Goal: Task Accomplishment & Management: Use online tool/utility

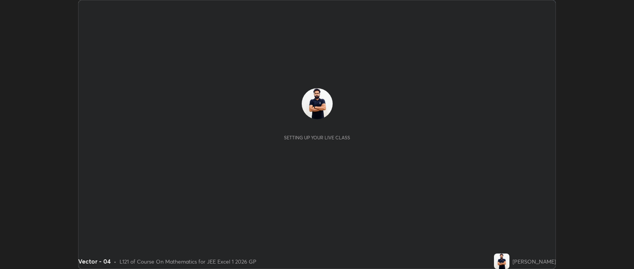
scroll to position [269, 633]
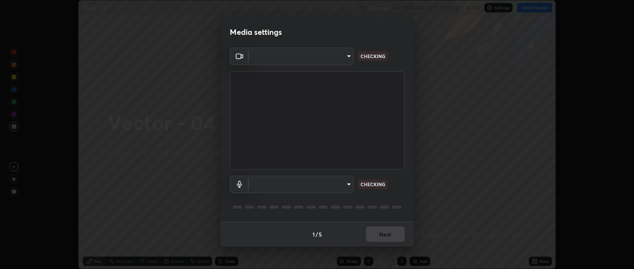
type input "9498d9ed3c7d7289b5abc9e37a3e58ebd6b83339bbe5bc8ca63f5e7040bb475a"
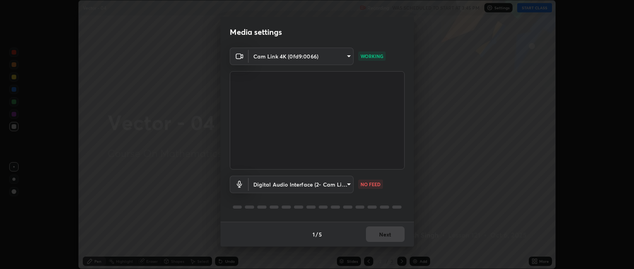
click at [348, 183] on body "Erase all Vector - 04 Recording WAS SCHEDULED TO START AT 3:45 PM Settings STAR…" at bounding box center [317, 134] width 634 height 269
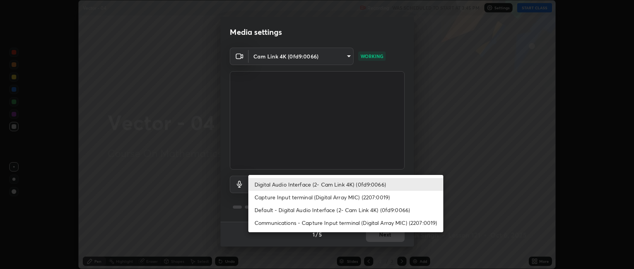
click at [325, 199] on li "Capture Input terminal (Digital Array MIC) (2207:0019)" at bounding box center [345, 197] width 195 height 13
type input "57c292d4489f275f002b5e81516129864b673f43be497d41e638ee490e0d945c"
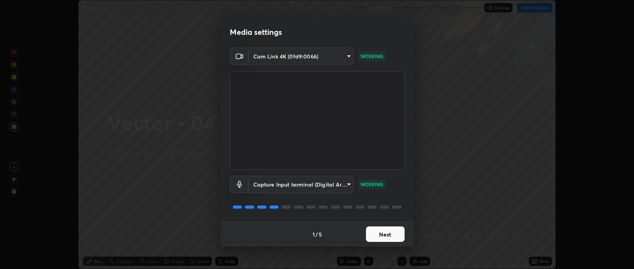
click at [382, 235] on button "Next" at bounding box center [385, 233] width 39 height 15
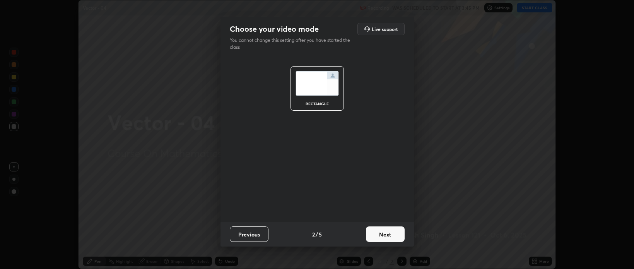
click at [382, 234] on button "Next" at bounding box center [385, 233] width 39 height 15
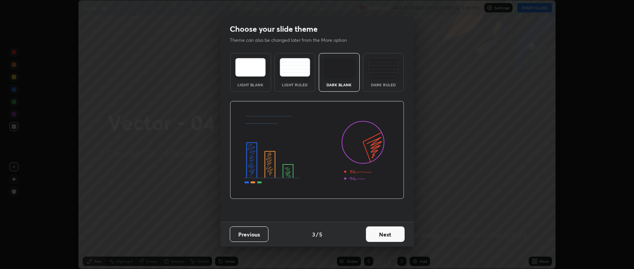
click at [383, 232] on button "Next" at bounding box center [385, 233] width 39 height 15
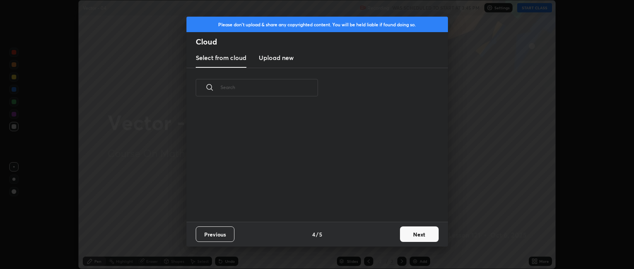
scroll to position [114, 248]
click at [411, 234] on button "Next" at bounding box center [419, 233] width 39 height 15
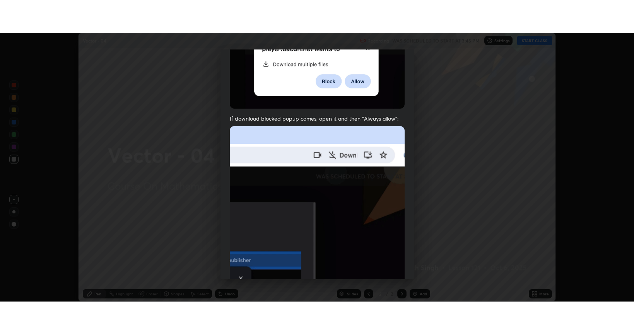
scroll to position [157, 0]
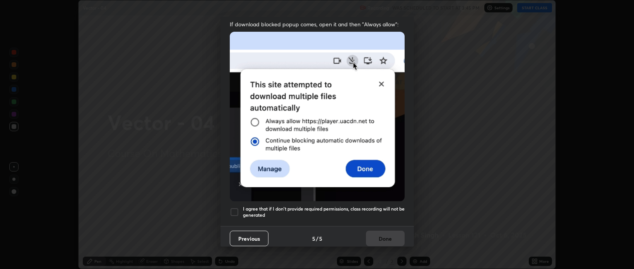
click at [234, 207] on div at bounding box center [234, 211] width 9 height 9
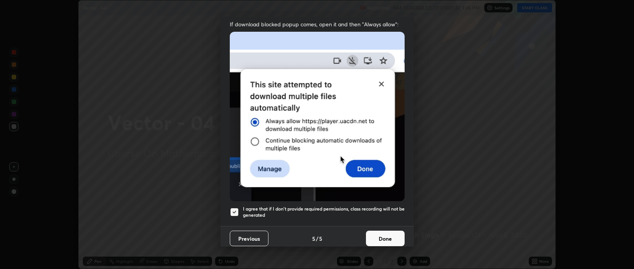
click at [375, 236] on button "Done" at bounding box center [385, 237] width 39 height 15
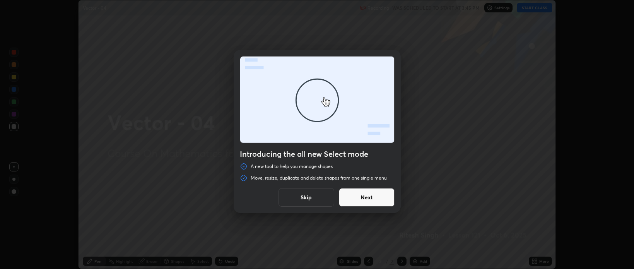
click at [365, 196] on button "Next" at bounding box center [367, 197] width 56 height 19
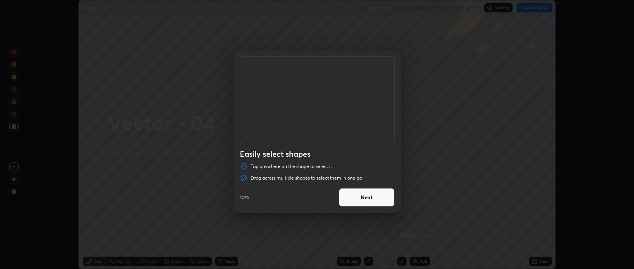
click at [374, 200] on button "Next" at bounding box center [367, 197] width 56 height 19
click at [377, 196] on button "Next" at bounding box center [367, 197] width 56 height 19
click at [379, 198] on button "Done" at bounding box center [367, 197] width 56 height 19
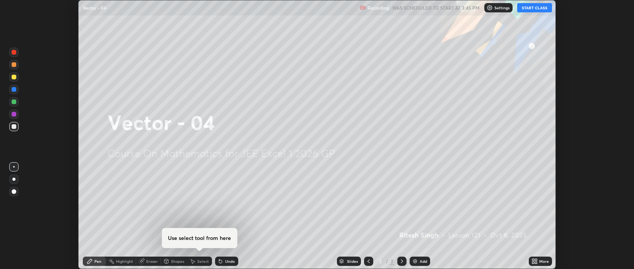
click at [534, 259] on icon at bounding box center [533, 260] width 2 height 2
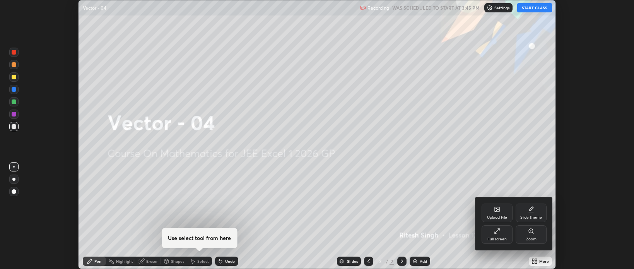
click at [500, 235] on div "Full screen" at bounding box center [496, 234] width 31 height 19
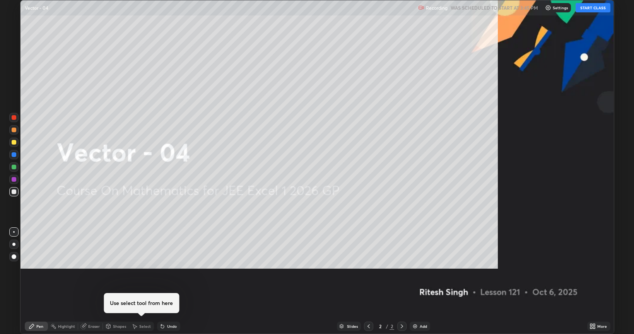
scroll to position [334, 634]
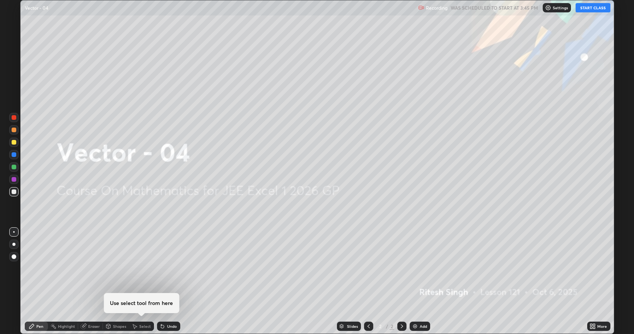
click at [587, 8] on button "START CLASS" at bounding box center [592, 7] width 35 height 9
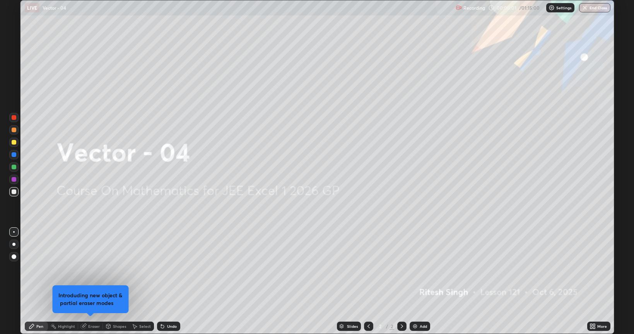
click at [420, 268] on div "Add" at bounding box center [423, 326] width 7 height 4
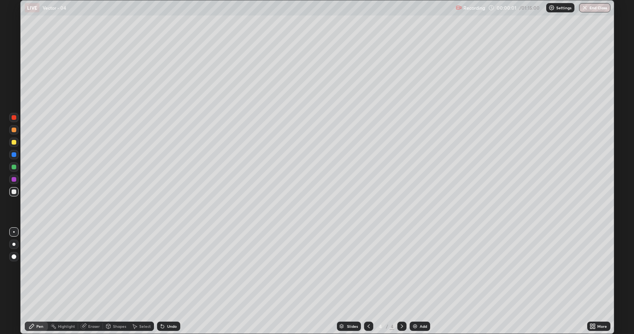
click at [420, 268] on div "Add" at bounding box center [423, 326] width 7 height 4
click at [418, 268] on div "Add" at bounding box center [420, 326] width 20 height 9
click at [419, 268] on div "Add" at bounding box center [420, 326] width 20 height 9
click at [421, 268] on div "Add" at bounding box center [423, 326] width 7 height 4
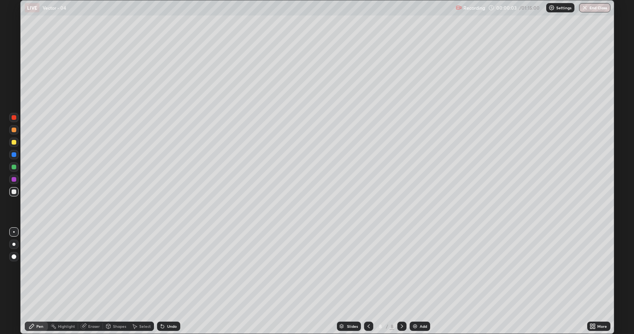
click at [420, 268] on div "Add" at bounding box center [423, 326] width 7 height 4
click at [368, 268] on icon at bounding box center [368, 326] width 6 height 6
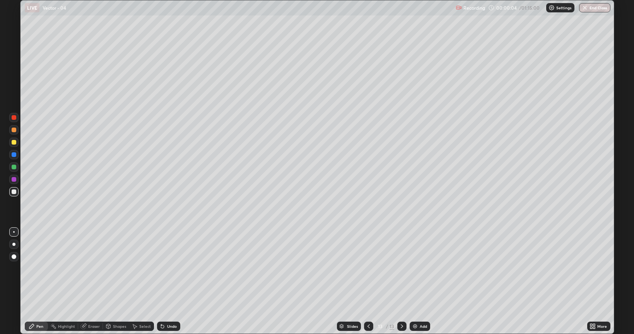
click at [368, 268] on icon at bounding box center [368, 326] width 6 height 6
click at [367, 268] on icon at bounding box center [368, 326] width 6 height 6
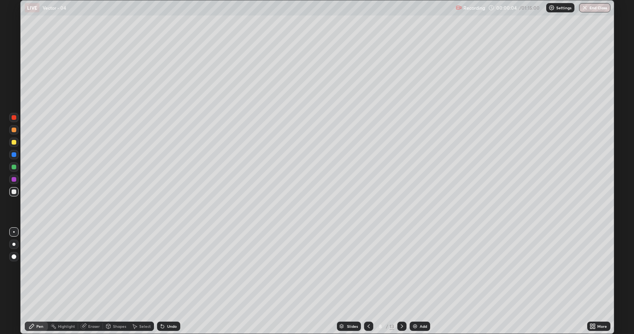
click at [367, 268] on icon at bounding box center [368, 326] width 6 height 6
click at [368, 268] on icon at bounding box center [368, 326] width 6 height 6
click at [172, 268] on div "Undo" at bounding box center [172, 326] width 10 height 4
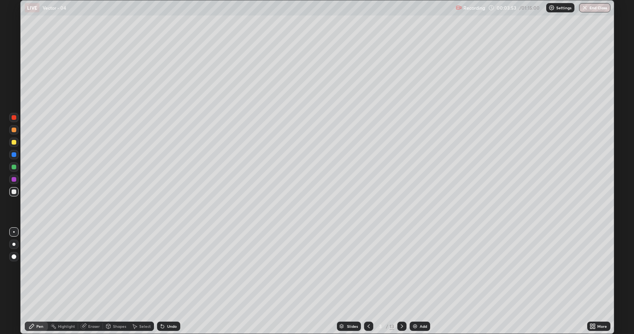
click at [13, 142] on div at bounding box center [14, 142] width 5 height 5
click at [555, 268] on div "Slides 3 / 13 Add" at bounding box center [383, 326] width 407 height 15
click at [401, 268] on icon at bounding box center [402, 326] width 2 height 4
click at [15, 192] on div at bounding box center [14, 191] width 5 height 5
click at [12, 143] on div at bounding box center [14, 142] width 5 height 5
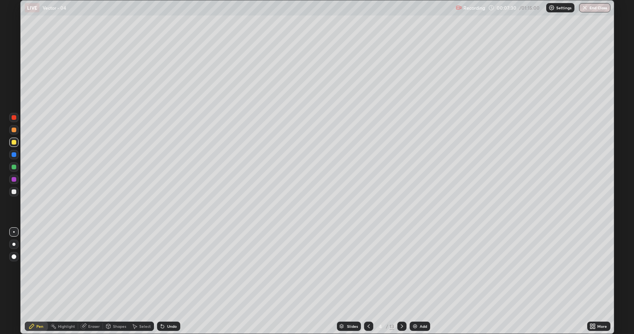
click at [175, 268] on div "Undo" at bounding box center [168, 326] width 23 height 9
click at [173, 268] on div "Undo" at bounding box center [168, 326] width 23 height 9
click at [174, 268] on div "Undo" at bounding box center [168, 326] width 23 height 9
click at [173, 268] on div "Undo" at bounding box center [168, 326] width 23 height 9
click at [372, 268] on div at bounding box center [368, 326] width 9 height 9
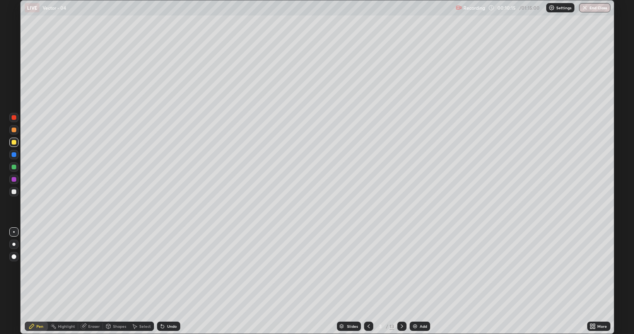
click at [401, 268] on icon at bounding box center [402, 326] width 6 height 6
click at [368, 268] on icon at bounding box center [368, 326] width 6 height 6
click at [401, 268] on icon at bounding box center [402, 326] width 6 height 6
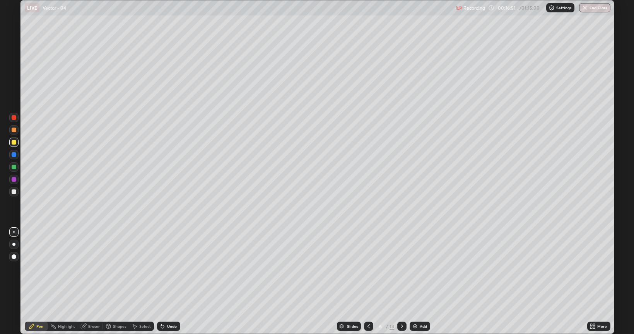
click at [171, 268] on div "Undo" at bounding box center [172, 326] width 10 height 4
click at [170, 268] on div "Undo" at bounding box center [172, 326] width 10 height 4
click at [168, 268] on div "Undo" at bounding box center [172, 326] width 10 height 4
click at [164, 268] on icon at bounding box center [162, 326] width 6 height 6
click at [163, 268] on div "Undo" at bounding box center [168, 326] width 23 height 9
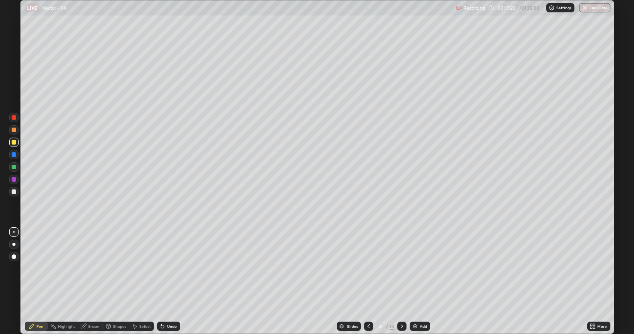
click at [171, 268] on div "Undo" at bounding box center [172, 326] width 10 height 4
click at [15, 192] on div at bounding box center [14, 191] width 5 height 5
click at [401, 268] on icon at bounding box center [402, 326] width 2 height 4
click at [165, 268] on div "Undo" at bounding box center [168, 326] width 23 height 9
click at [169, 268] on div "Undo" at bounding box center [172, 326] width 10 height 4
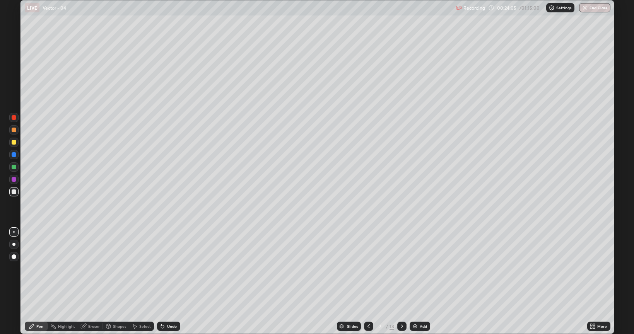
click at [169, 268] on div "Undo" at bounding box center [172, 326] width 10 height 4
click at [170, 268] on div "Undo" at bounding box center [172, 326] width 10 height 4
click at [171, 268] on div "Undo" at bounding box center [172, 326] width 10 height 4
click at [371, 268] on div at bounding box center [368, 326] width 9 height 9
click at [402, 268] on icon at bounding box center [402, 326] width 6 height 6
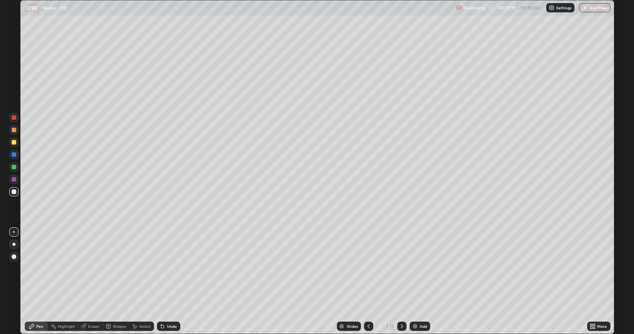
click at [368, 268] on icon at bounding box center [368, 326] width 2 height 4
click at [90, 268] on div "Eraser" at bounding box center [94, 326] width 12 height 4
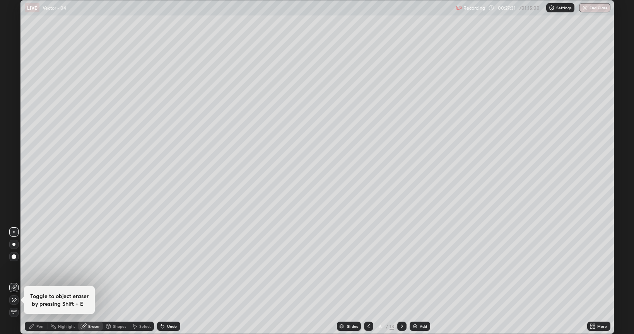
click at [37, 268] on div "Pen" at bounding box center [39, 326] width 7 height 4
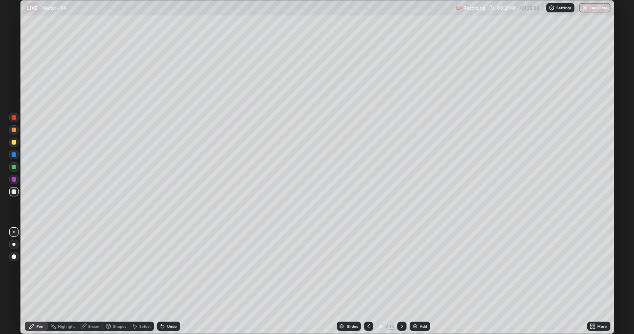
click at [401, 268] on icon at bounding box center [402, 326] width 6 height 6
click at [368, 268] on icon at bounding box center [368, 326] width 6 height 6
click at [398, 268] on div at bounding box center [401, 326] width 9 height 9
click at [369, 268] on div at bounding box center [368, 326] width 9 height 9
click at [400, 268] on icon at bounding box center [402, 326] width 6 height 6
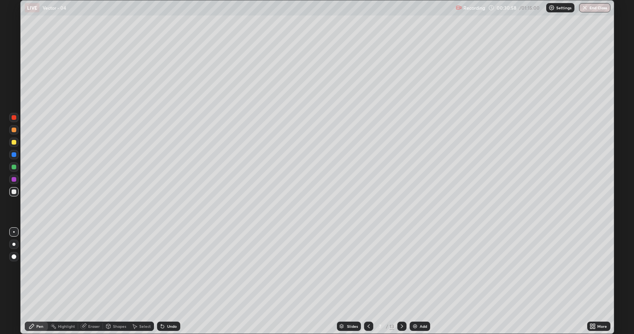
click at [10, 144] on div at bounding box center [13, 142] width 9 height 9
click at [92, 268] on div "Eraser" at bounding box center [94, 326] width 12 height 4
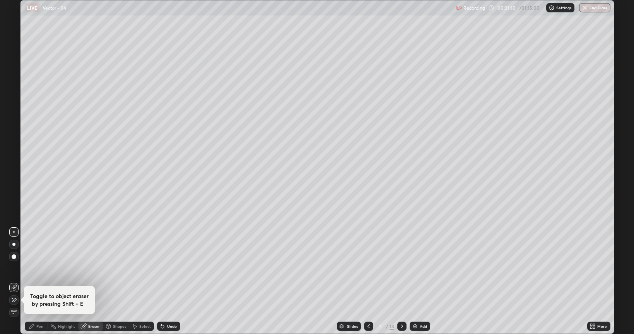
click at [34, 268] on div "Pen" at bounding box center [36, 326] width 23 height 9
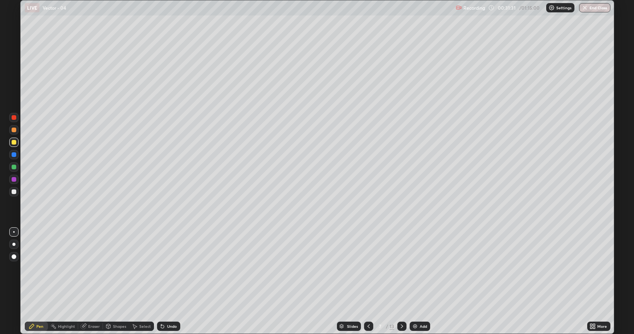
click at [91, 268] on div "Eraser" at bounding box center [94, 326] width 12 height 4
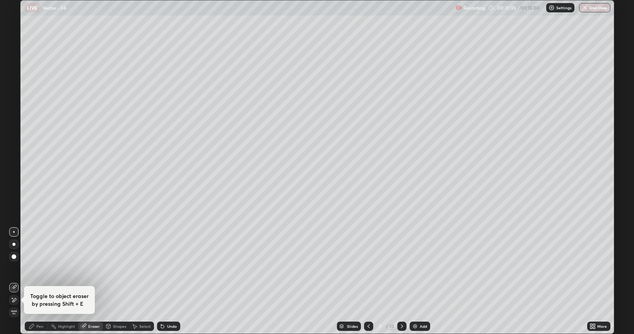
click at [34, 268] on div "Pen" at bounding box center [36, 326] width 23 height 9
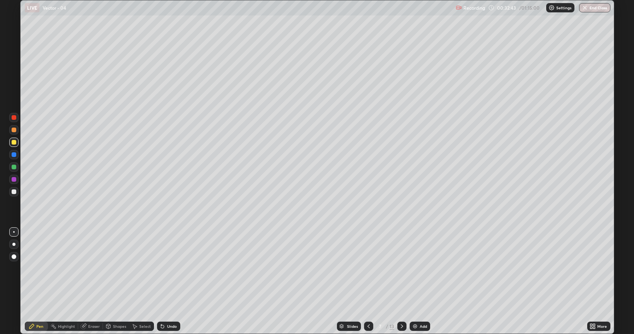
click at [401, 268] on icon at bounding box center [402, 326] width 6 height 6
click at [170, 268] on div "Undo" at bounding box center [172, 326] width 10 height 4
click at [173, 268] on div "Undo" at bounding box center [172, 326] width 10 height 4
click at [173, 268] on div "Undo" at bounding box center [168, 326] width 23 height 9
click at [172, 268] on div "Undo" at bounding box center [168, 326] width 23 height 9
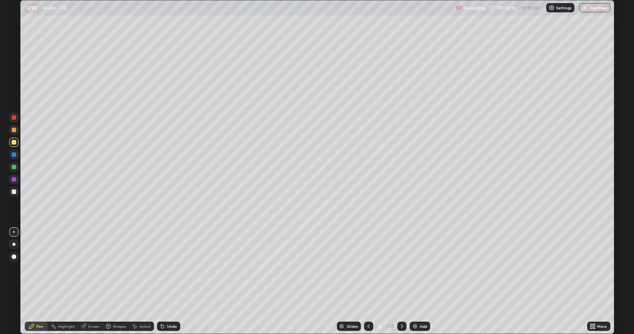
click at [172, 268] on div "Undo" at bounding box center [168, 326] width 23 height 9
click at [174, 268] on div "Undo" at bounding box center [168, 326] width 23 height 9
click at [173, 268] on div "Undo" at bounding box center [168, 326] width 23 height 9
click at [174, 268] on div "Undo" at bounding box center [168, 326] width 23 height 9
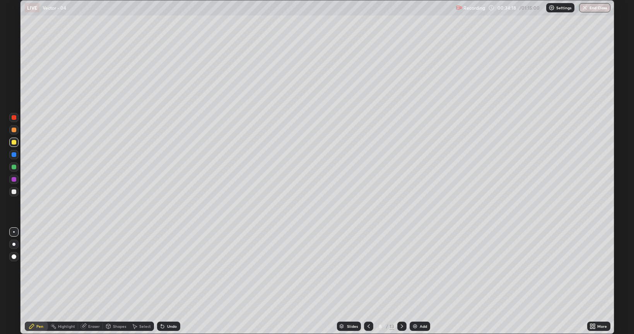
click at [173, 268] on div "Undo" at bounding box center [168, 326] width 23 height 9
click at [175, 268] on div "Undo" at bounding box center [172, 326] width 10 height 4
click at [174, 268] on div "Undo" at bounding box center [172, 326] width 10 height 4
click at [175, 268] on div "Undo" at bounding box center [172, 326] width 10 height 4
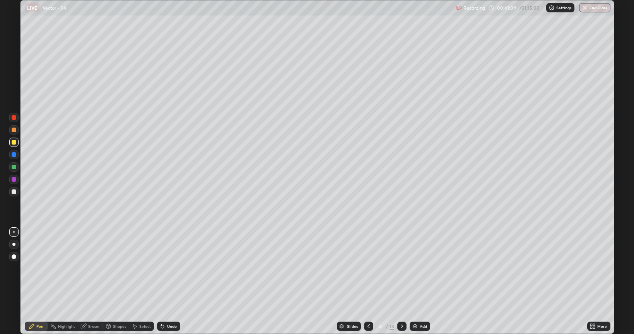
click at [402, 268] on icon at bounding box center [402, 326] width 6 height 6
click at [164, 268] on icon at bounding box center [162, 326] width 6 height 6
click at [87, 268] on div "Eraser" at bounding box center [90, 326] width 25 height 9
click at [36, 268] on div "Pen" at bounding box center [36, 326] width 23 height 9
click at [401, 268] on icon at bounding box center [402, 326] width 6 height 6
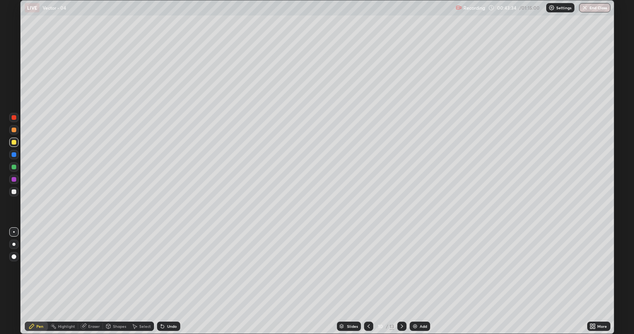
click at [369, 268] on icon at bounding box center [368, 326] width 6 height 6
click at [401, 268] on icon at bounding box center [402, 326] width 6 height 6
click at [368, 268] on icon at bounding box center [368, 326] width 6 height 6
click at [13, 192] on div at bounding box center [14, 191] width 5 height 5
click at [169, 268] on div "Undo" at bounding box center [168, 326] width 23 height 9
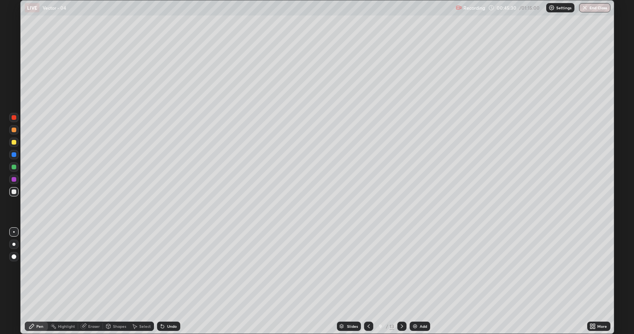
click at [167, 268] on div "Undo" at bounding box center [172, 326] width 10 height 4
click at [166, 268] on div "Undo" at bounding box center [168, 326] width 23 height 9
click at [167, 268] on div "Undo" at bounding box center [172, 326] width 10 height 4
click at [166, 268] on div "Undo" at bounding box center [168, 326] width 23 height 9
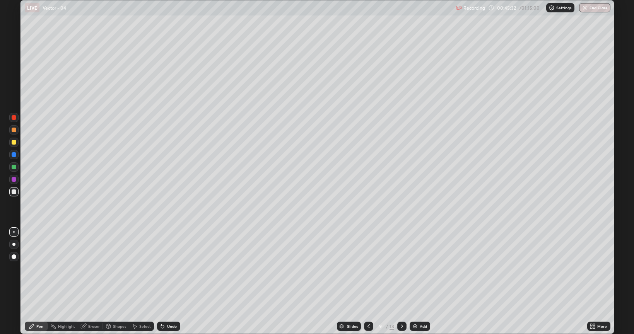
click at [166, 268] on div "Undo" at bounding box center [168, 326] width 23 height 9
click at [169, 268] on div "Undo" at bounding box center [168, 326] width 23 height 9
click at [168, 268] on div "Undo" at bounding box center [172, 326] width 10 height 4
click at [91, 268] on div "Eraser" at bounding box center [94, 326] width 12 height 4
click at [401, 268] on icon at bounding box center [402, 326] width 6 height 6
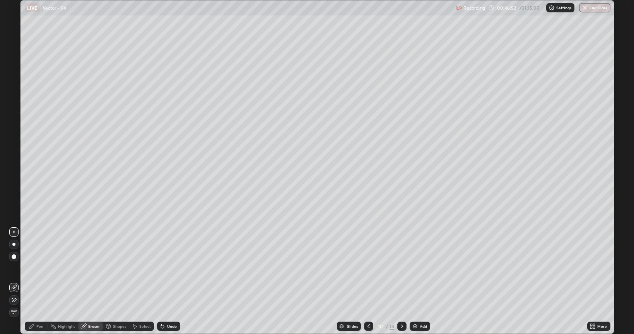
click at [38, 268] on div "Pen" at bounding box center [39, 326] width 7 height 4
click at [367, 268] on icon at bounding box center [368, 326] width 6 height 6
click at [402, 268] on icon at bounding box center [402, 326] width 6 height 6
click at [168, 268] on div "Undo" at bounding box center [172, 326] width 10 height 4
click at [168, 268] on div "Undo" at bounding box center [168, 326] width 23 height 9
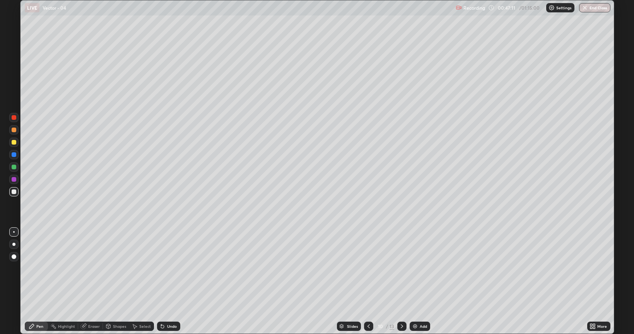
click at [167, 268] on div "Undo" at bounding box center [172, 326] width 10 height 4
click at [164, 268] on div "Undo" at bounding box center [168, 326] width 23 height 9
click at [170, 268] on div "Undo" at bounding box center [172, 326] width 10 height 4
click at [368, 268] on icon at bounding box center [368, 326] width 6 height 6
click at [403, 268] on icon at bounding box center [402, 326] width 6 height 6
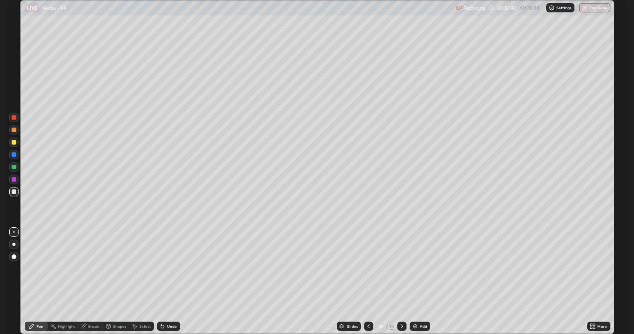
click at [402, 268] on icon at bounding box center [402, 326] width 6 height 6
click at [367, 268] on icon at bounding box center [368, 326] width 6 height 6
click at [369, 268] on icon at bounding box center [368, 326] width 6 height 6
click at [401, 268] on icon at bounding box center [402, 326] width 6 height 6
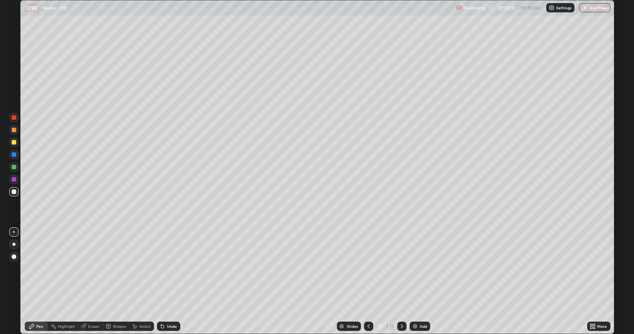
click at [402, 268] on icon at bounding box center [402, 326] width 2 height 4
click at [367, 268] on icon at bounding box center [368, 326] width 2 height 4
click at [18, 142] on div at bounding box center [13, 142] width 9 height 9
click at [171, 268] on div "Undo" at bounding box center [168, 326] width 23 height 9
click at [400, 268] on icon at bounding box center [402, 326] width 6 height 6
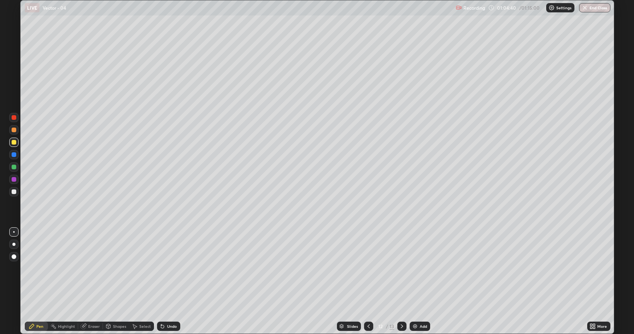
click at [368, 268] on icon at bounding box center [368, 326] width 6 height 6
click at [400, 268] on div at bounding box center [401, 326] width 9 height 9
click at [366, 268] on icon at bounding box center [368, 326] width 6 height 6
click at [401, 268] on icon at bounding box center [402, 326] width 6 height 6
click at [368, 268] on icon at bounding box center [368, 326] width 6 height 6
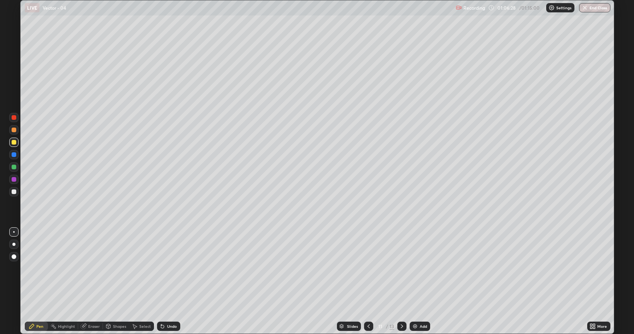
click at [364, 268] on div at bounding box center [368, 326] width 9 height 9
click at [368, 268] on icon at bounding box center [368, 326] width 6 height 6
click at [401, 268] on icon at bounding box center [402, 326] width 6 height 6
click at [401, 268] on icon at bounding box center [402, 326] width 2 height 4
click at [401, 268] on icon at bounding box center [402, 326] width 6 height 6
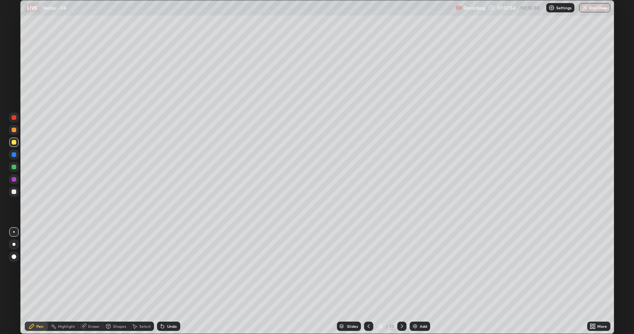
click at [368, 268] on icon at bounding box center [368, 326] width 6 height 6
click at [401, 268] on icon at bounding box center [402, 326] width 6 height 6
click at [368, 268] on icon at bounding box center [368, 326] width 2 height 4
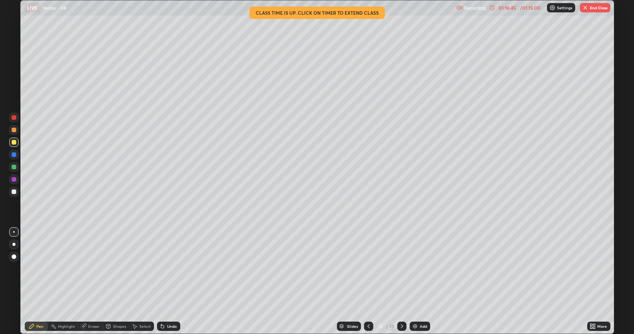
click at [588, 11] on button "End Class" at bounding box center [595, 7] width 31 height 9
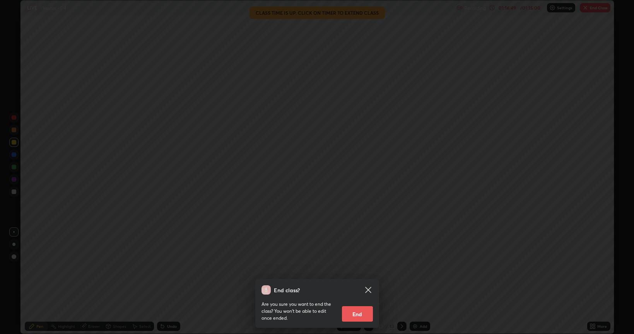
click at [357, 268] on button "End" at bounding box center [357, 313] width 31 height 15
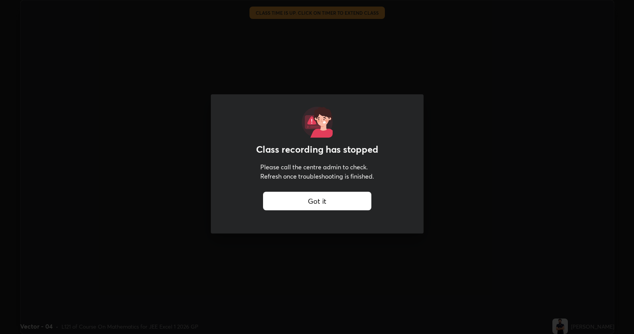
click at [340, 196] on div "Got it" at bounding box center [317, 201] width 108 height 19
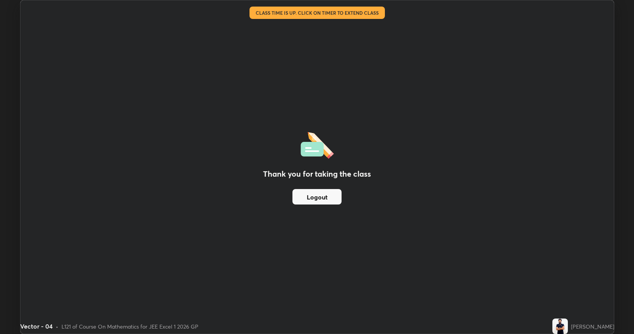
click at [322, 198] on button "Logout" at bounding box center [316, 196] width 49 height 15
